Goal: Task Accomplishment & Management: Use online tool/utility

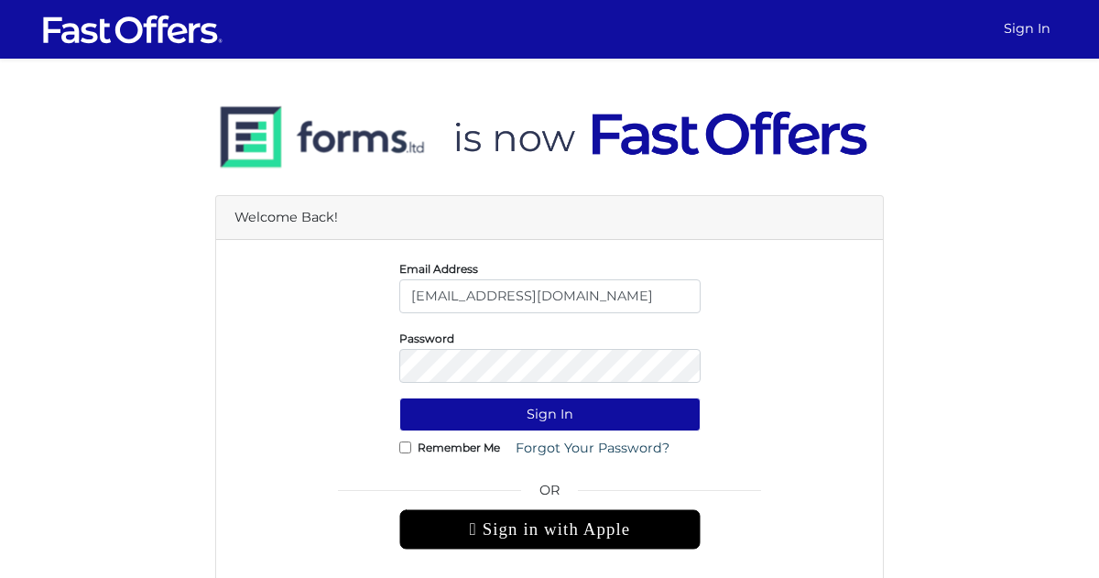
click at [477, 304] on input "[EMAIL_ADDRESS][DOMAIN_NAME]" at bounding box center [549, 296] width 301 height 34
type input "[EMAIL_ADDRESS][DOMAIN_NAME]"
click at [543, 409] on button "Sign In" at bounding box center [549, 415] width 301 height 34
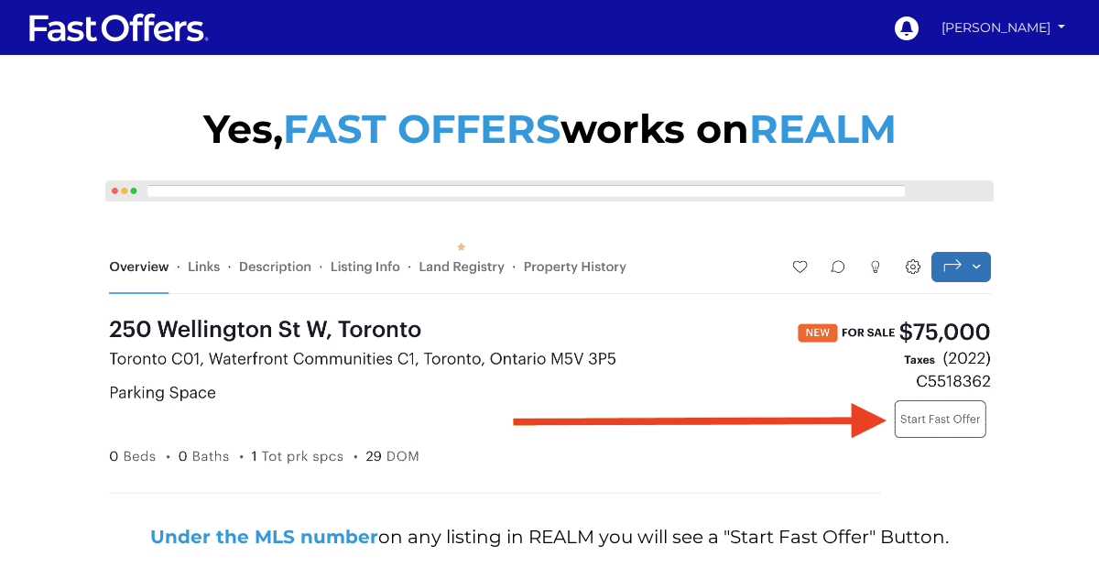
click at [988, 23] on link "Bahar Rezaei" at bounding box center [1003, 28] width 137 height 32
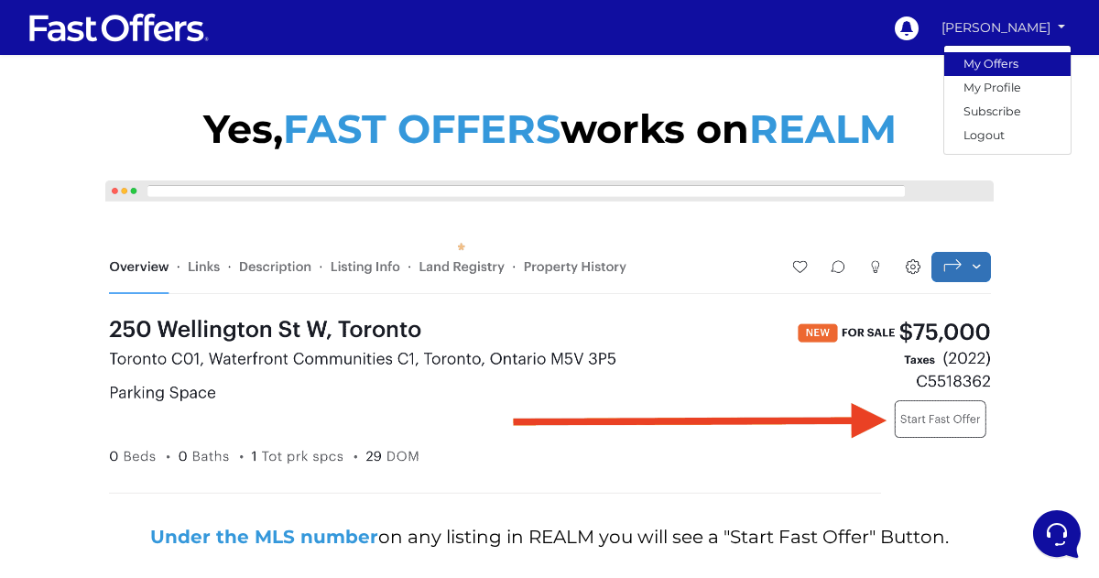
click at [989, 58] on link "My Offers" at bounding box center [1008, 64] width 126 height 24
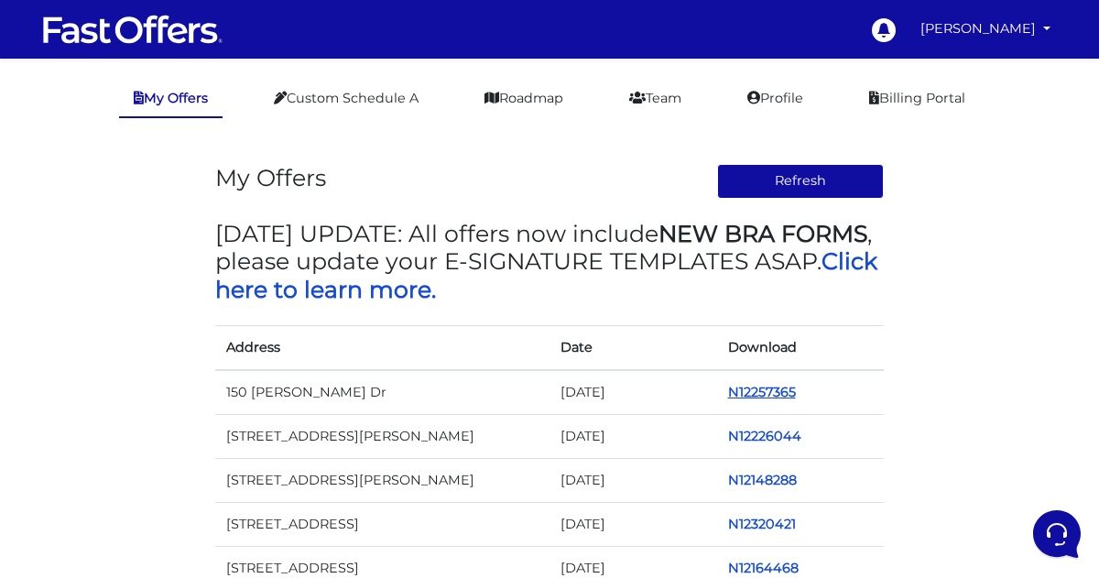
click at [769, 387] on link "N12257365" at bounding box center [762, 392] width 68 height 16
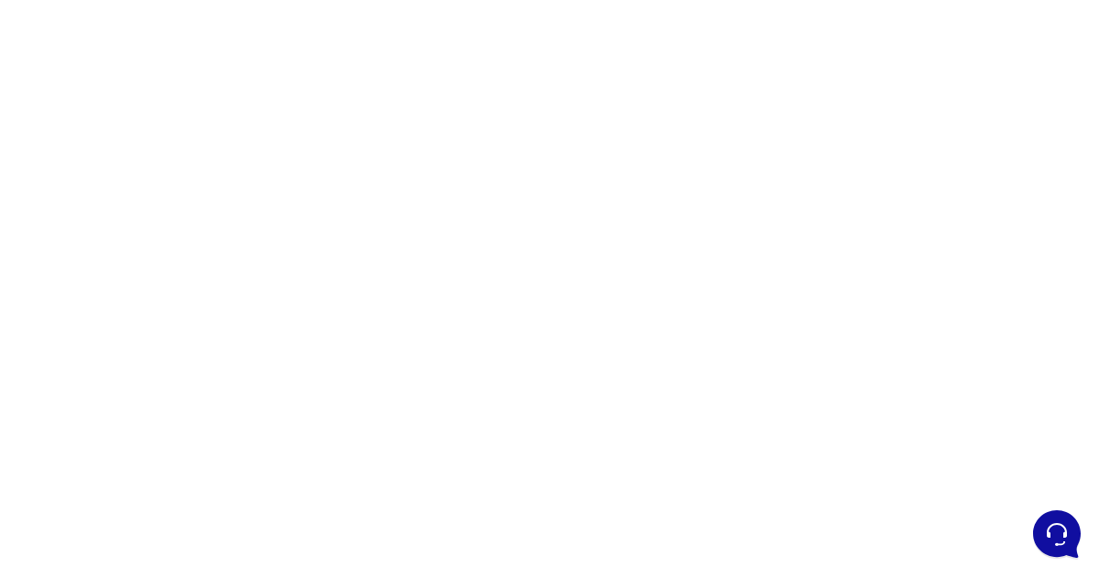
scroll to position [254, 0]
